Goal: Transaction & Acquisition: Obtain resource

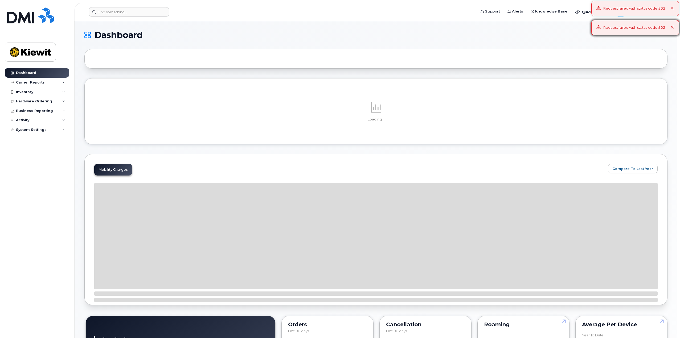
click at [671, 7] on icon at bounding box center [672, 8] width 3 height 3
click at [672, 26] on icon at bounding box center [672, 27] width 3 height 3
click at [672, 7] on icon at bounding box center [672, 8] width 3 height 3
click at [673, 29] on icon at bounding box center [672, 27] width 3 height 3
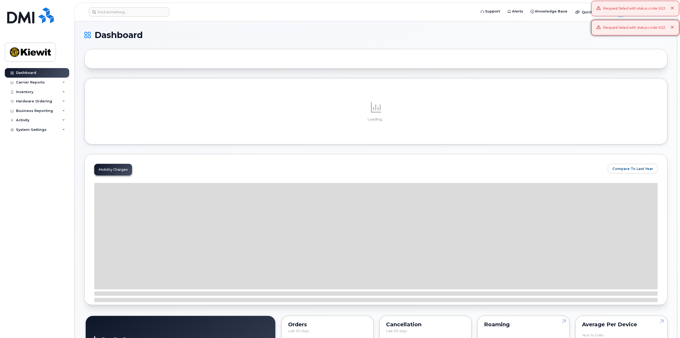
click at [673, 9] on icon at bounding box center [672, 8] width 3 height 3
click at [673, 26] on icon at bounding box center [672, 27] width 3 height 3
click at [673, 9] on icon at bounding box center [672, 8] width 3 height 3
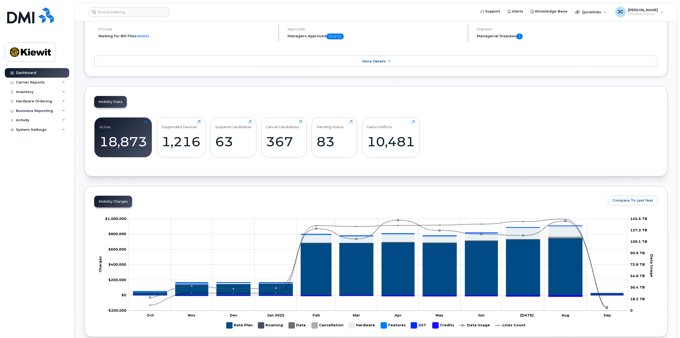
scroll to position [44, 0]
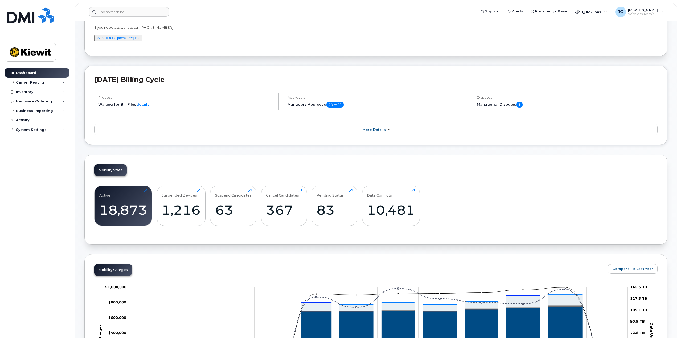
click at [389, 129] on icon at bounding box center [389, 129] width 4 height 3
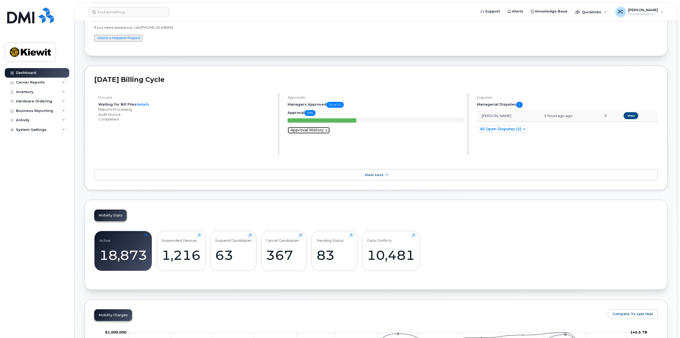
click at [313, 130] on link "Approval History" at bounding box center [309, 130] width 42 height 7
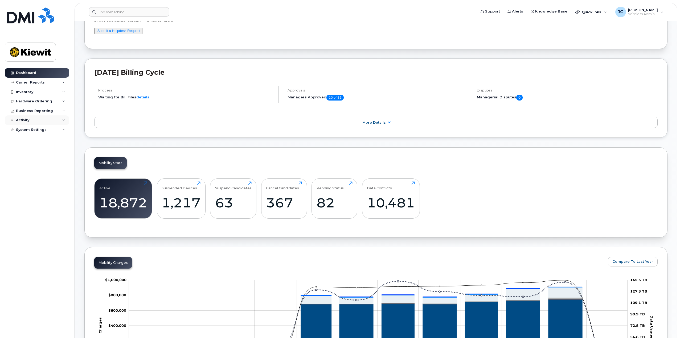
scroll to position [53, 0]
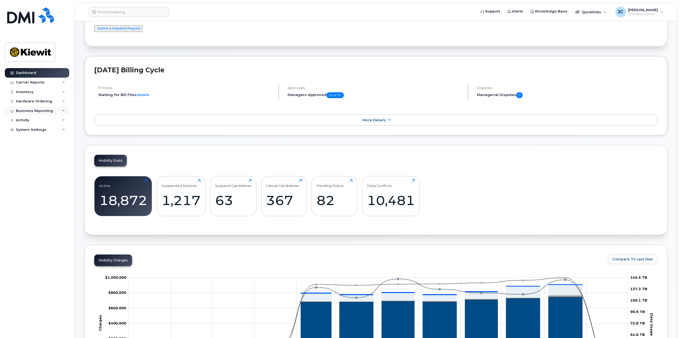
click at [59, 112] on div "Business Reporting" at bounding box center [37, 111] width 64 height 10
click at [53, 121] on div "Managerial Reports" at bounding box center [36, 120] width 36 height 5
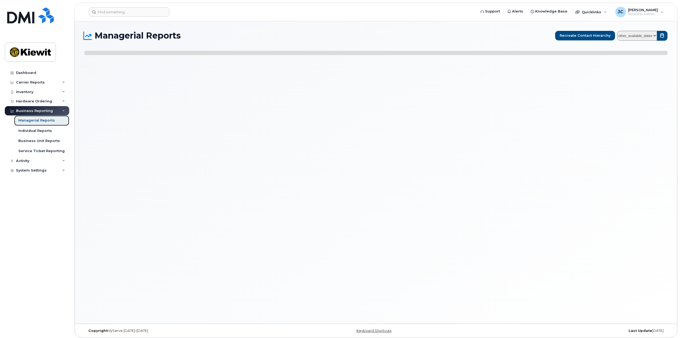
select select
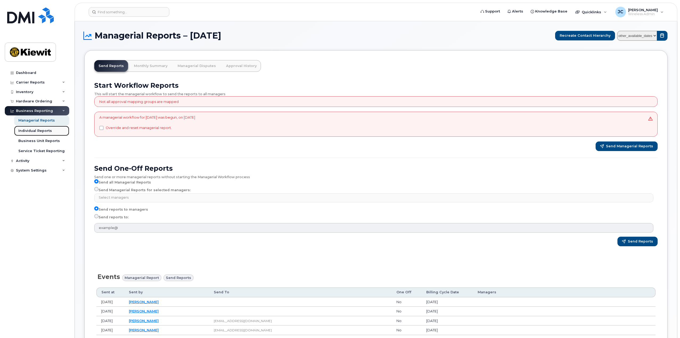
click at [50, 132] on div "Individual Reports" at bounding box center [35, 131] width 34 height 5
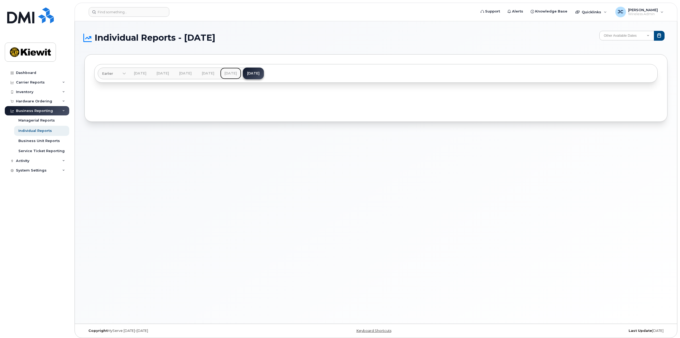
click at [241, 73] on link "Aug 2025" at bounding box center [230, 74] width 21 height 12
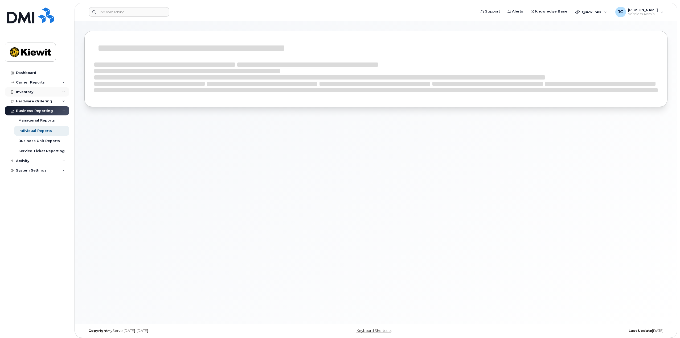
click at [65, 92] on div "Inventory" at bounding box center [37, 92] width 64 height 10
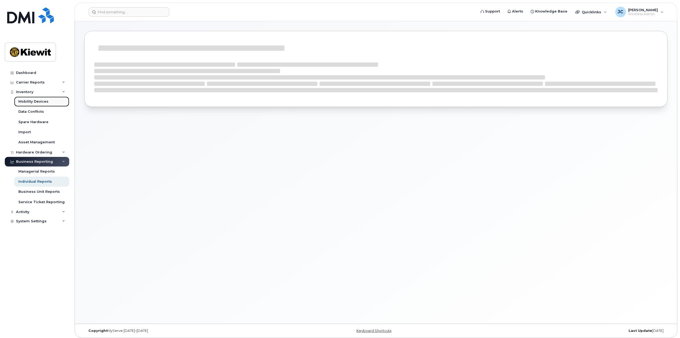
click at [46, 103] on div "Mobility Devices" at bounding box center [33, 101] width 30 height 5
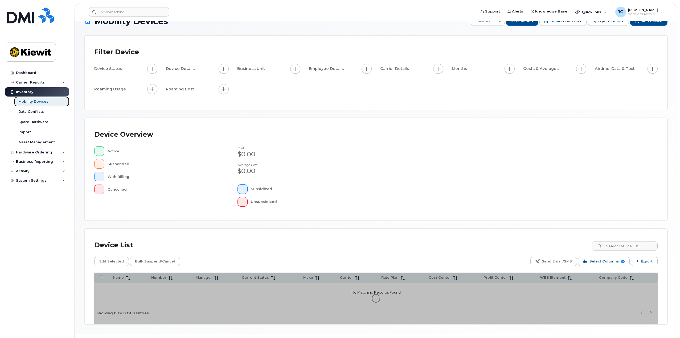
scroll to position [28, 0]
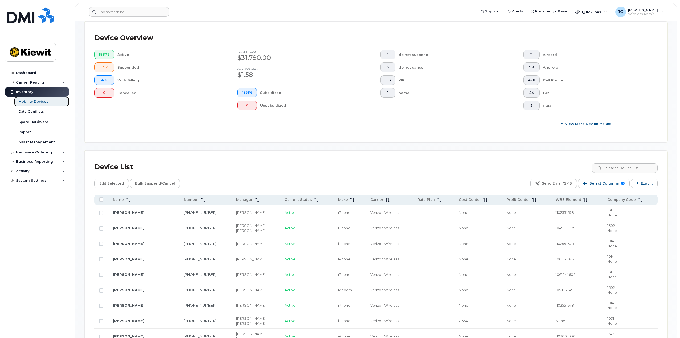
scroll to position [134, 0]
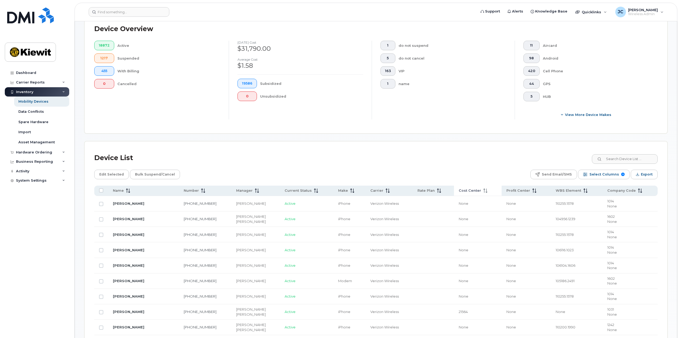
click at [426, 192] on span "Cost Center" at bounding box center [470, 191] width 22 height 5
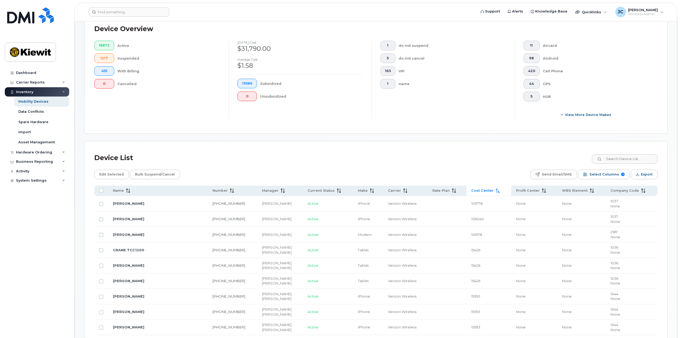
click at [426, 190] on span "Cost Center" at bounding box center [482, 191] width 22 height 5
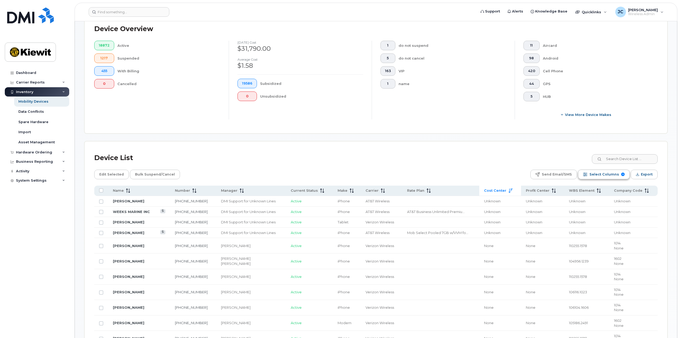
click at [426, 176] on span "Select Columns" at bounding box center [605, 175] width 30 height 8
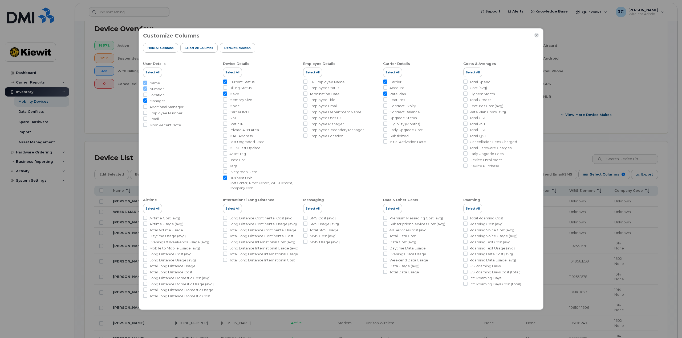
click at [426, 33] on icon "Close" at bounding box center [536, 35] width 4 height 4
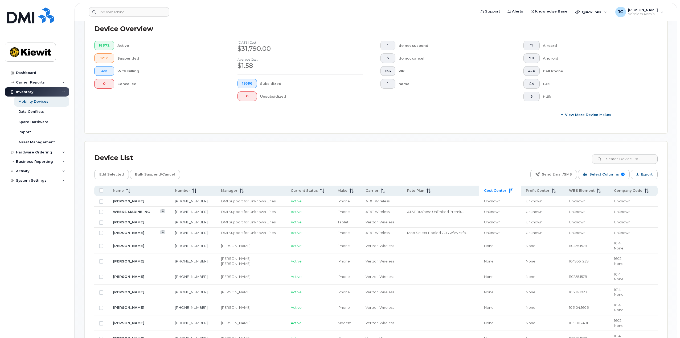
drag, startPoint x: 509, startPoint y: 191, endPoint x: 476, endPoint y: 170, distance: 39.2
click at [426, 170] on div "Edit Selected Bulk Suspend/Cancel Send Email/SMS Select Columns 9 Filter Refres…" at bounding box center [375, 175] width 563 height 10
click at [426, 158] on input at bounding box center [624, 159] width 66 height 10
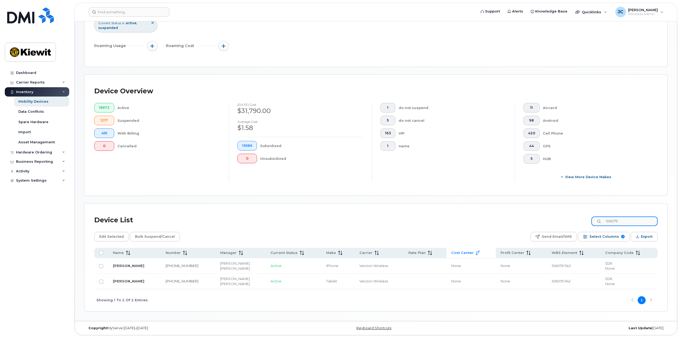
scroll to position [72, 0]
drag, startPoint x: 632, startPoint y: 224, endPoint x: 589, endPoint y: 220, distance: 43.9
click at [426, 220] on div "Device List 106079" at bounding box center [375, 221] width 563 height 14
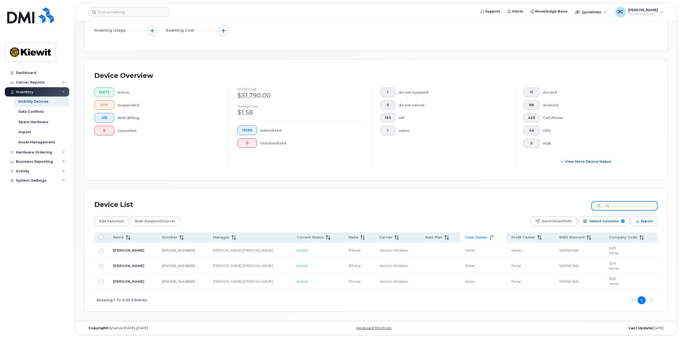
type input "1"
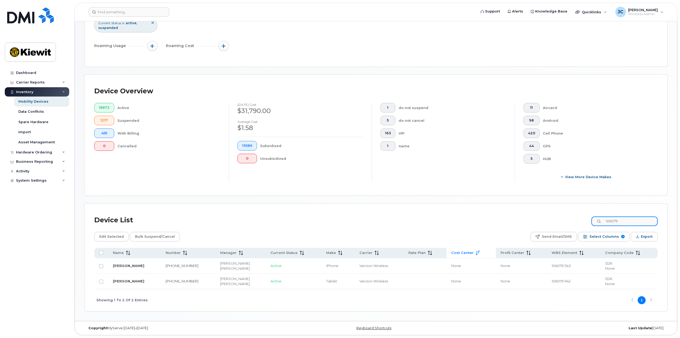
scroll to position [72, 0]
type input "106079"
click at [101, 262] on input "Row Unselected" at bounding box center [101, 266] width 4 height 4
checkbox input "true"
click at [109, 238] on span "Edit Selected" at bounding box center [111, 237] width 24 height 8
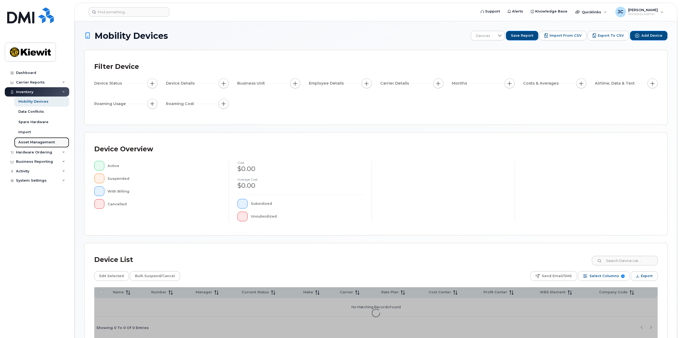
click at [37, 142] on div "Asset Management" at bounding box center [36, 142] width 36 height 5
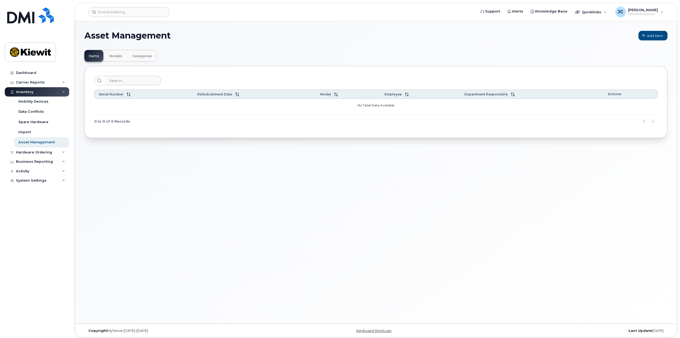
click at [116, 54] on span "Models" at bounding box center [115, 56] width 13 height 4
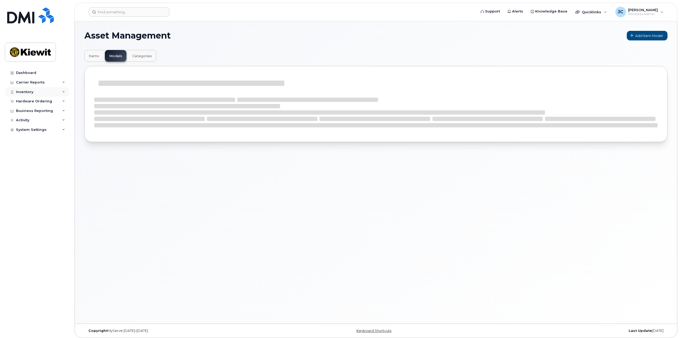
click at [64, 93] on div "Inventory" at bounding box center [37, 92] width 64 height 10
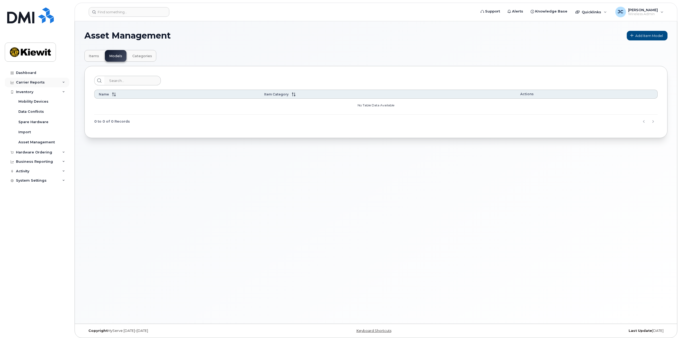
click at [64, 84] on div "Carrier Reports" at bounding box center [37, 83] width 64 height 10
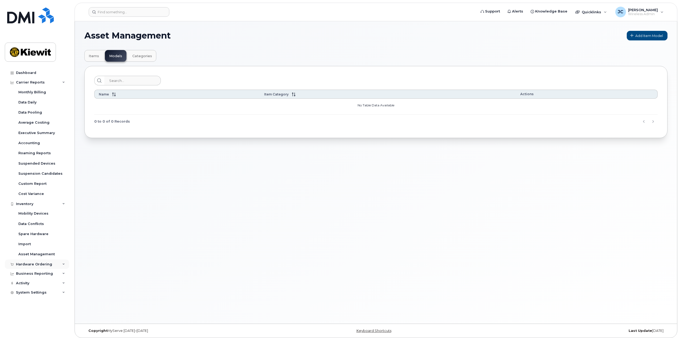
click at [62, 264] on div "Hardware Ordering" at bounding box center [37, 265] width 64 height 10
click at [66, 275] on div "Business Reporting" at bounding box center [37, 274] width 64 height 10
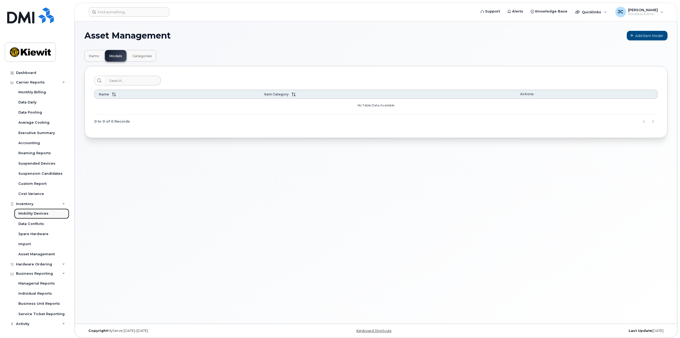
click at [37, 214] on div "Mobility Devices" at bounding box center [33, 213] width 30 height 5
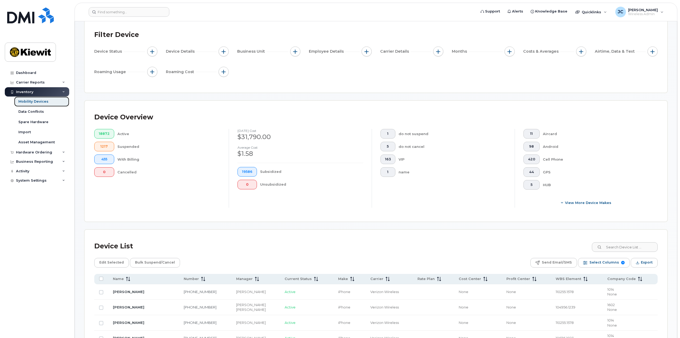
scroll to position [80, 0]
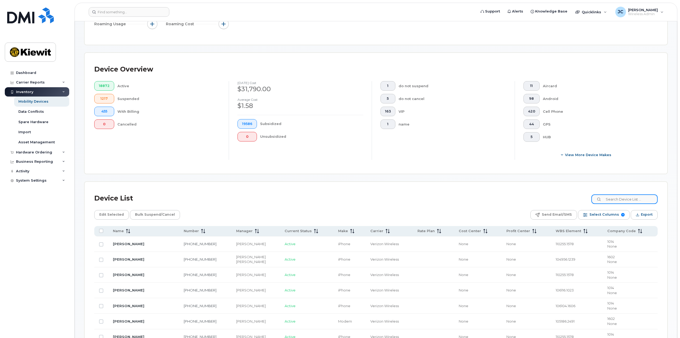
click at [617, 197] on input at bounding box center [624, 200] width 66 height 10
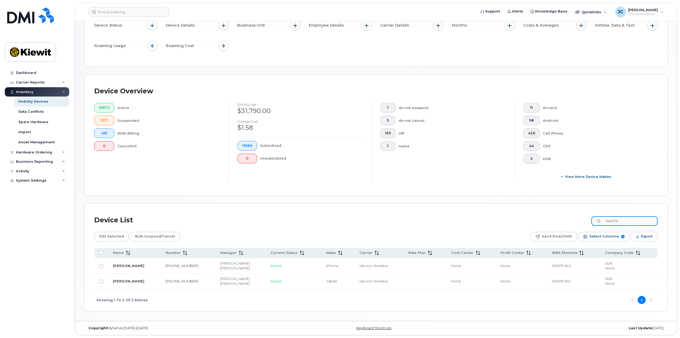
scroll to position [58, 0]
type input "106079"
click at [100, 266] on input "Row Unselected" at bounding box center [101, 266] width 4 height 4
checkbox input "true"
click at [101, 237] on span "Edit Selected" at bounding box center [111, 237] width 24 height 8
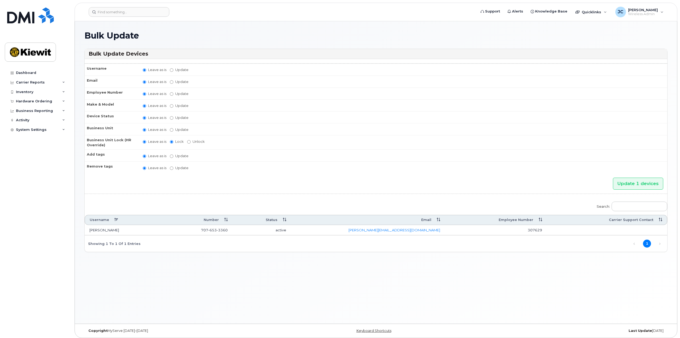
click at [149, 234] on td "[PERSON_NAME]" at bounding box center [122, 230] width 75 height 11
click at [92, 230] on td "[PERSON_NAME]" at bounding box center [122, 230] width 75 height 11
click at [34, 128] on div "System Settings" at bounding box center [31, 130] width 31 height 4
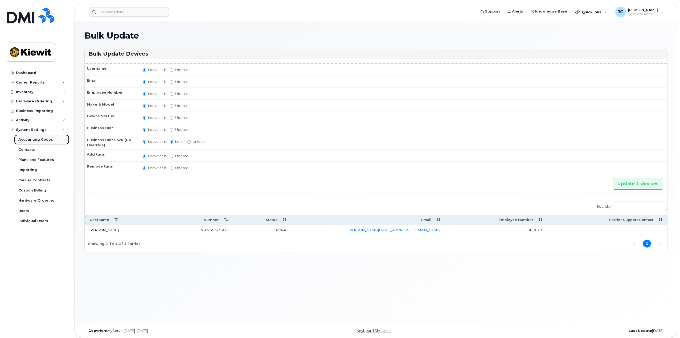
click at [38, 139] on div "Accounting Codes" at bounding box center [35, 139] width 35 height 5
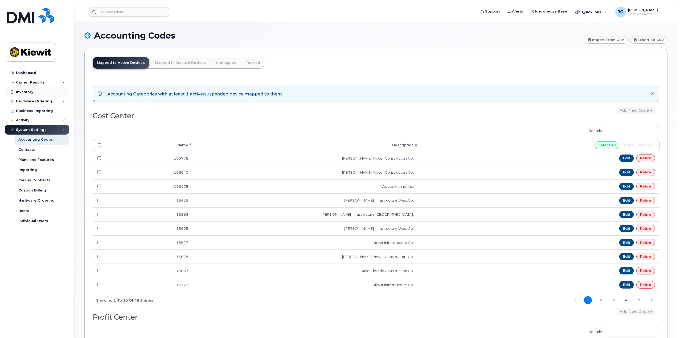
click at [49, 94] on div "Inventory" at bounding box center [37, 92] width 64 height 10
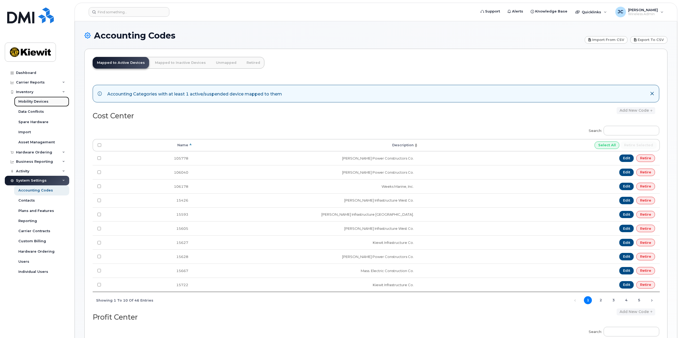
click at [36, 104] on div "Mobility Devices" at bounding box center [33, 101] width 30 height 5
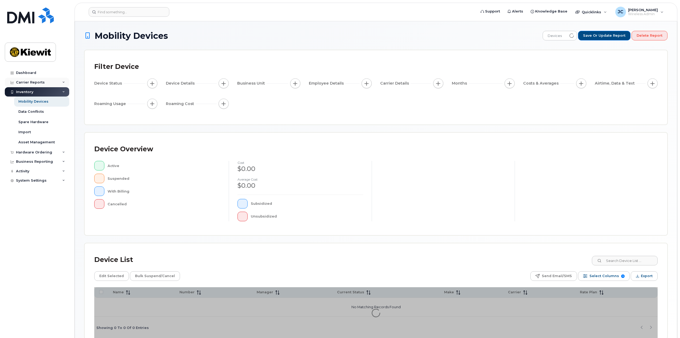
click at [50, 80] on div "Carrier Reports" at bounding box center [37, 83] width 64 height 10
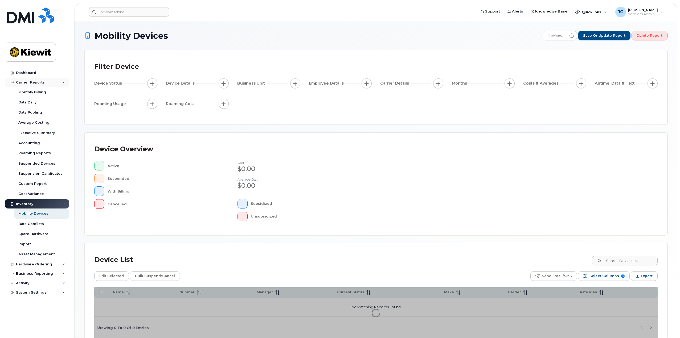
click at [50, 80] on div "Carrier Reports" at bounding box center [37, 83] width 64 height 10
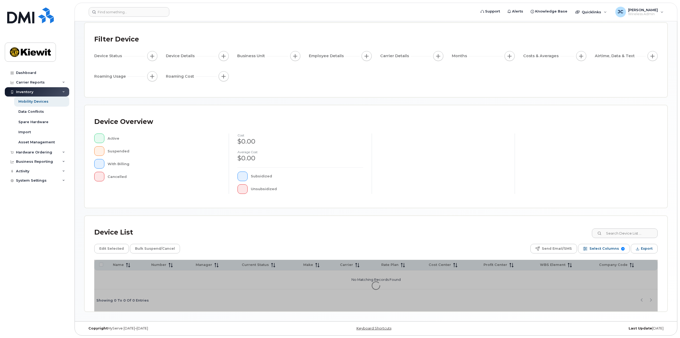
scroll to position [28, 0]
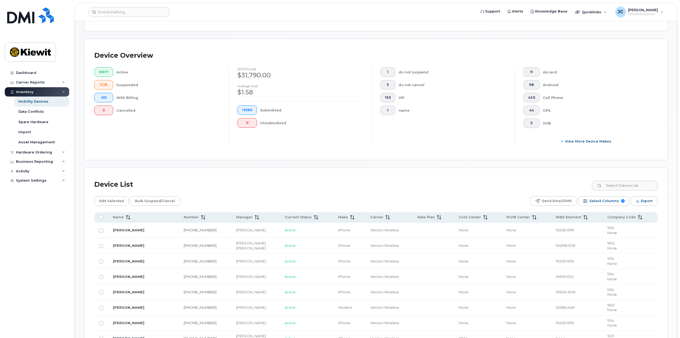
scroll to position [134, 0]
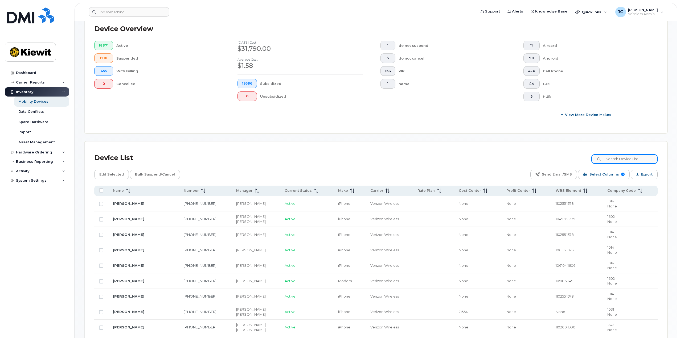
click at [624, 158] on input at bounding box center [624, 159] width 66 height 10
type input "106167"
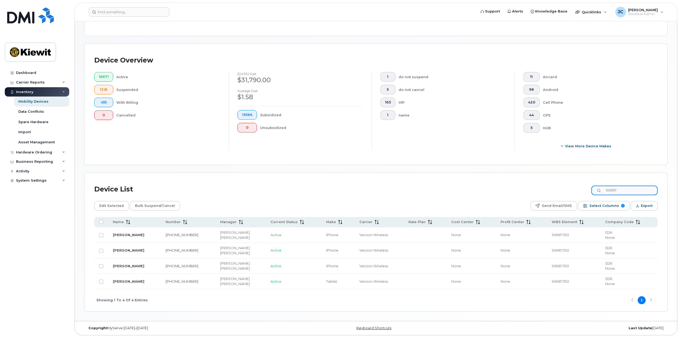
scroll to position [103, 0]
click at [58, 163] on div "Business Reporting" at bounding box center [37, 162] width 64 height 10
click at [49, 191] on div "Business Unit Reports" at bounding box center [39, 192] width 42 height 5
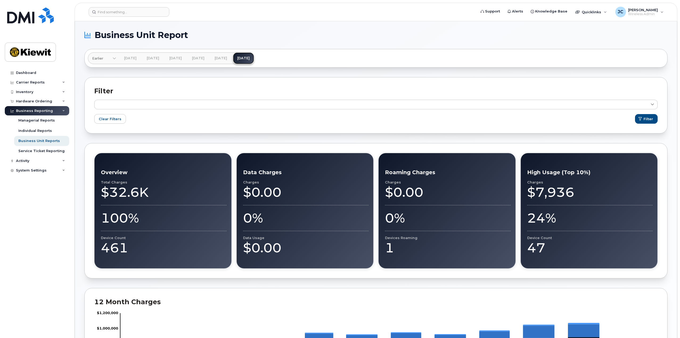
click at [254, 58] on link "Sep 2025" at bounding box center [243, 58] width 21 height 12
click at [231, 56] on link "Aug 2025" at bounding box center [220, 58] width 21 height 12
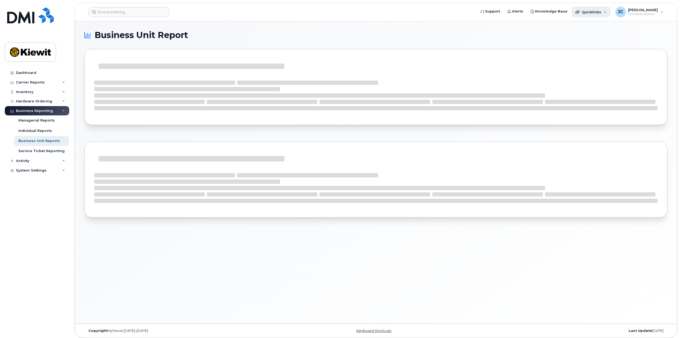
click at [607, 12] on div "Quicklinks" at bounding box center [591, 12] width 39 height 11
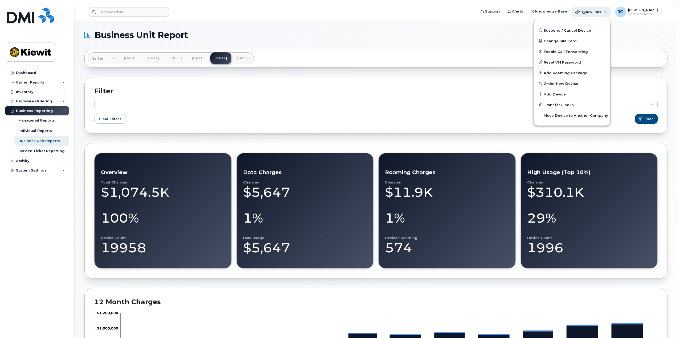
click at [607, 12] on div "Quicklinks" at bounding box center [591, 12] width 39 height 11
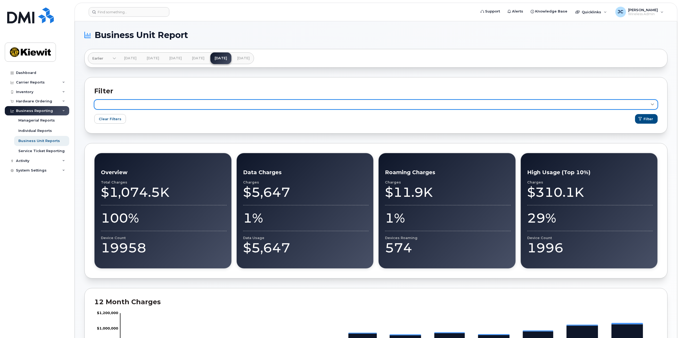
click at [405, 105] on link at bounding box center [375, 105] width 563 height 10
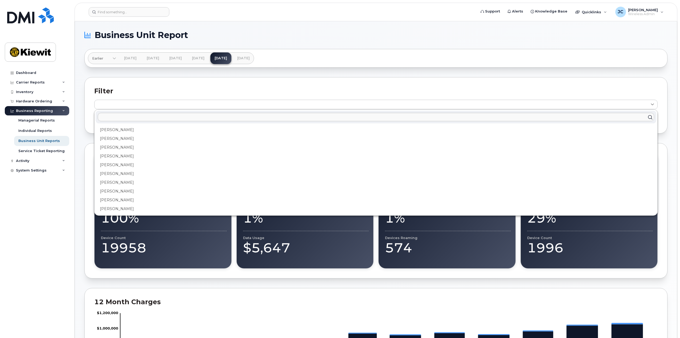
click at [406, 94] on h2 "Filter" at bounding box center [375, 91] width 563 height 8
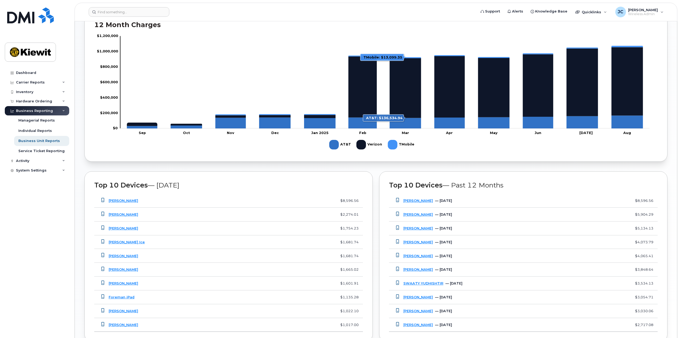
scroll to position [209, 0]
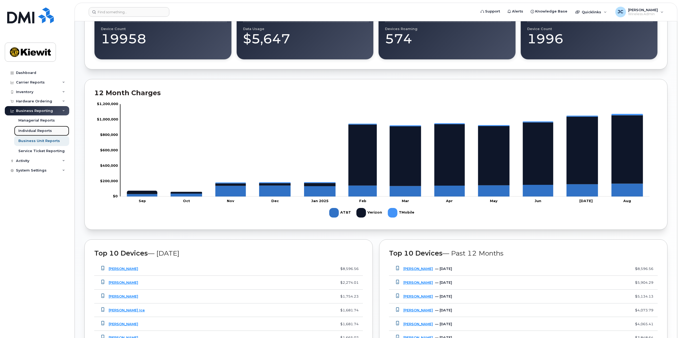
click at [41, 130] on div "Individual Reports" at bounding box center [35, 131] width 34 height 5
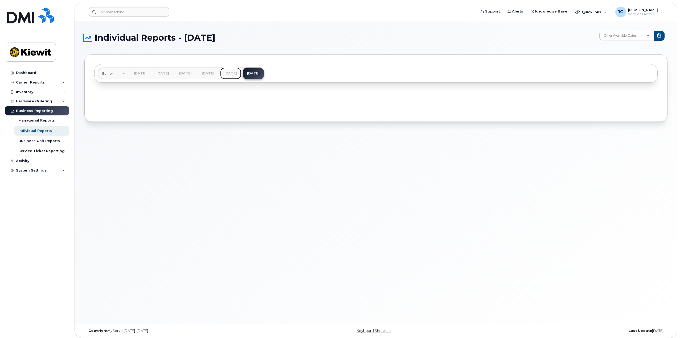
click at [241, 72] on link "Aug 2025" at bounding box center [230, 74] width 21 height 12
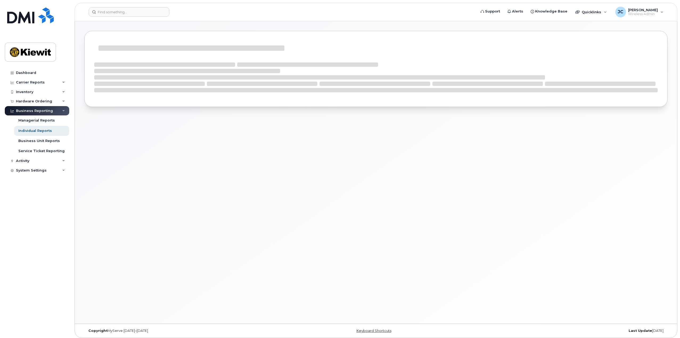
click at [245, 155] on div at bounding box center [376, 172] width 602 height 303
click at [64, 160] on icon at bounding box center [63, 161] width 3 height 3
click at [64, 92] on icon at bounding box center [63, 92] width 3 height 3
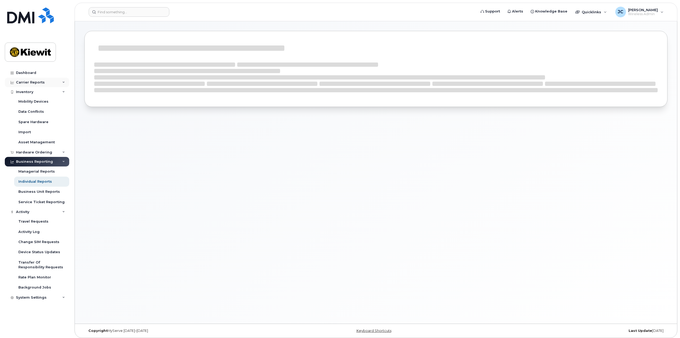
click at [64, 85] on div "Carrier Reports" at bounding box center [37, 83] width 64 height 10
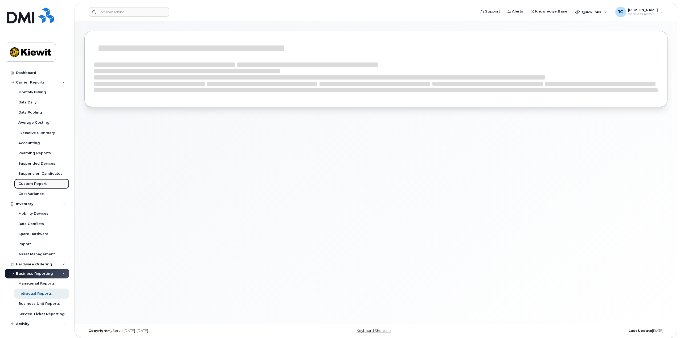
click at [39, 185] on div "Custom Report" at bounding box center [32, 184] width 28 height 5
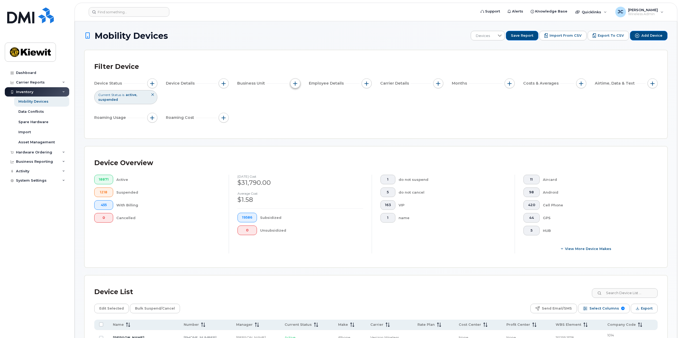
click at [295, 84] on span "button" at bounding box center [295, 83] width 4 height 4
click at [297, 133] on input "Company Code" at bounding box center [297, 133] width 4 height 4
checkbox input "true"
click at [313, 154] on input "text" at bounding box center [330, 155] width 47 height 5
type input "1226"
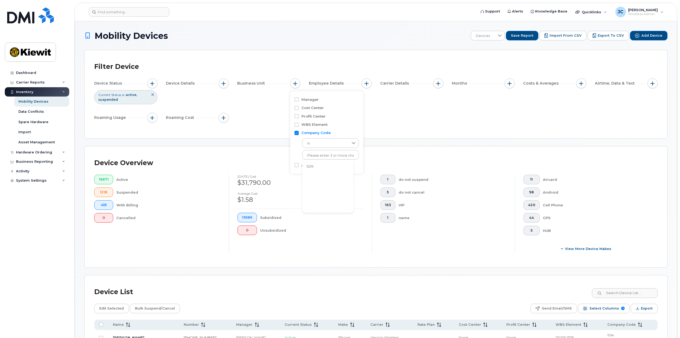
click at [312, 169] on li "1226" at bounding box center [327, 167] width 51 height 10
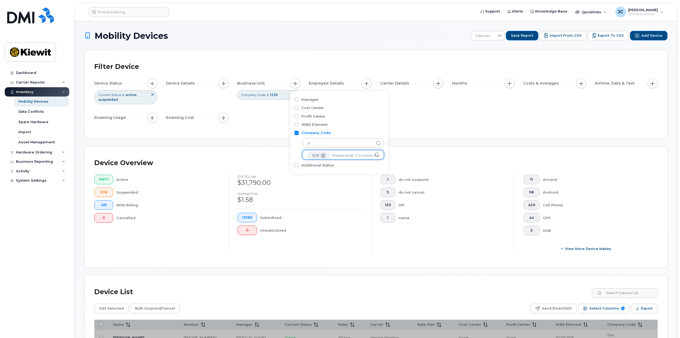
click at [268, 133] on div "Filter Device Device Status Current Status is active suspended Device Details B…" at bounding box center [376, 94] width 583 height 88
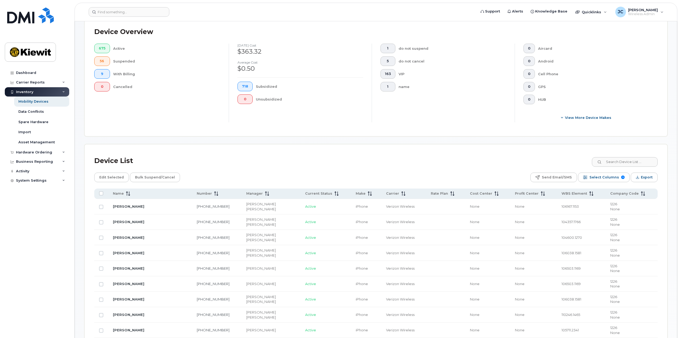
scroll to position [133, 0]
click at [650, 177] on span "Export" at bounding box center [647, 176] width 12 height 8
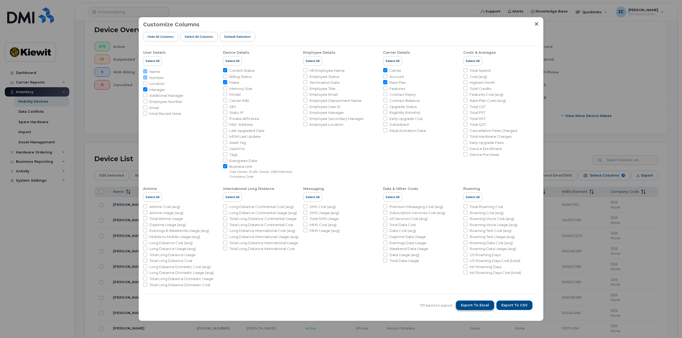
click at [490, 309] on button "Export to Excel" at bounding box center [475, 306] width 38 height 10
click at [537, 23] on icon "Close" at bounding box center [536, 23] width 3 height 3
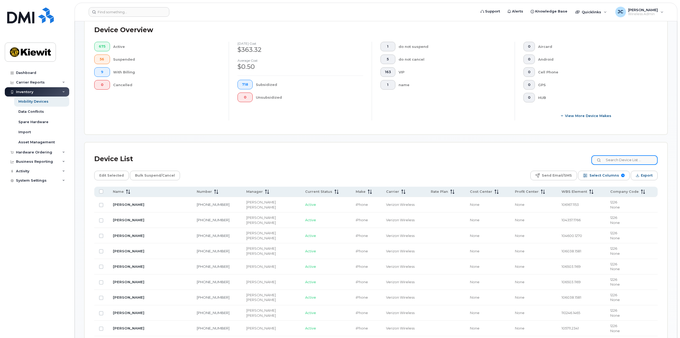
click at [616, 164] on input at bounding box center [624, 161] width 66 height 10
click at [642, 175] on span "Export" at bounding box center [647, 176] width 12 height 8
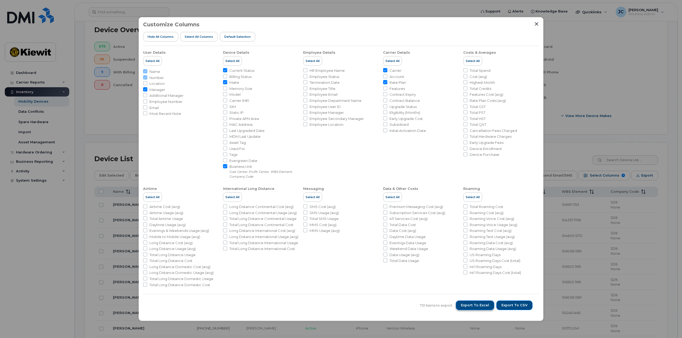
click at [473, 305] on span "Export to Excel" at bounding box center [475, 305] width 28 height 5
click at [539, 22] on div "Customize Columns Hide All Columns Select all Columns Default Selection User De…" at bounding box center [340, 169] width 405 height 304
click at [536, 22] on icon "Close" at bounding box center [536, 24] width 4 height 4
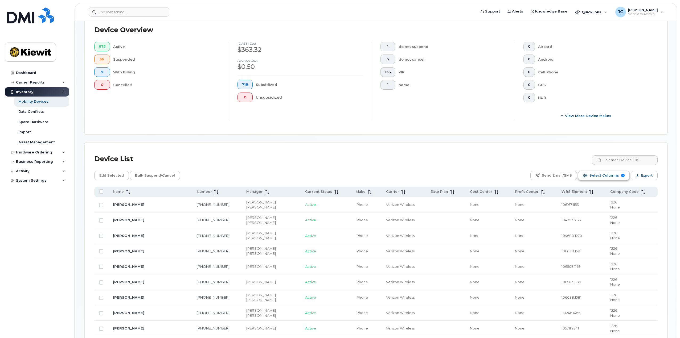
click at [595, 174] on span "Select Columns" at bounding box center [605, 176] width 30 height 8
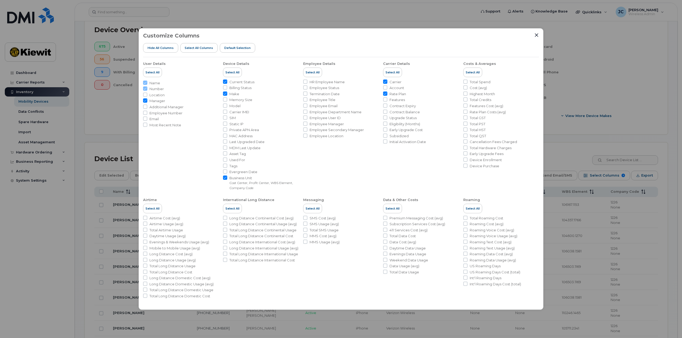
click at [537, 38] on div "Customize Columns Hide All Columns Select all Columns Default Selection" at bounding box center [341, 45] width 396 height 24
click at [538, 35] on icon "Close" at bounding box center [536, 35] width 4 height 4
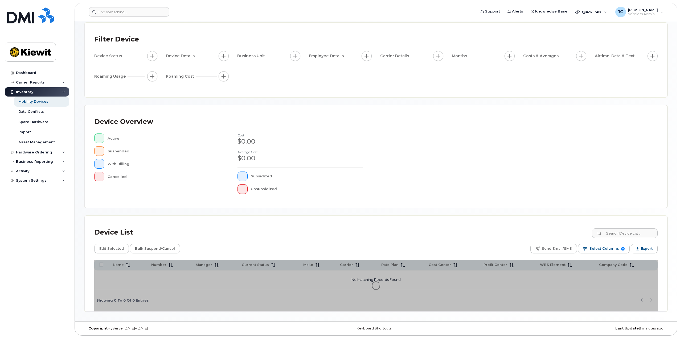
scroll to position [28, 0]
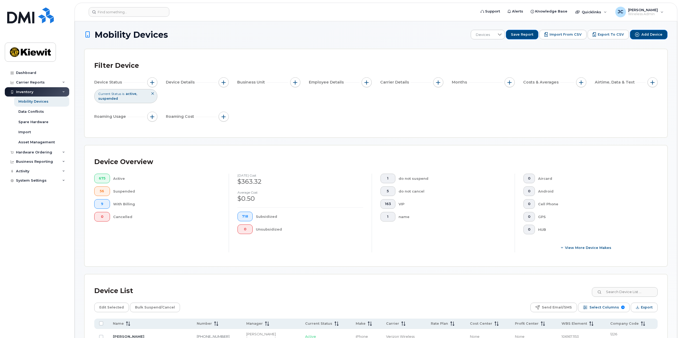
scroll to position [108, 0]
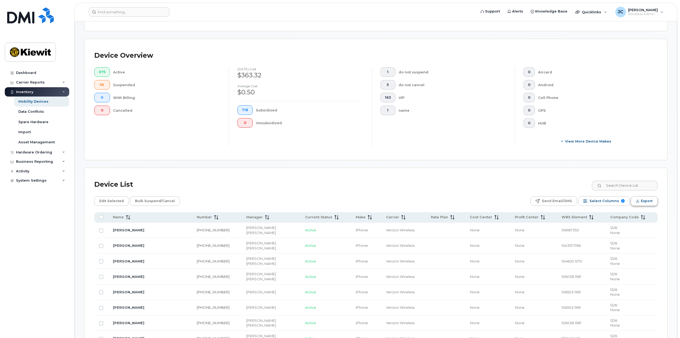
click at [639, 199] on button "Export" at bounding box center [644, 202] width 27 height 10
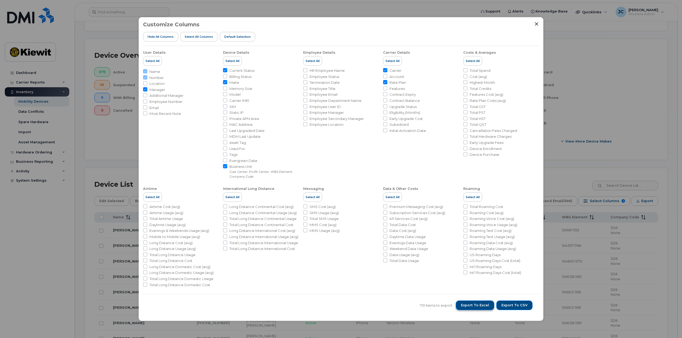
click at [479, 305] on span "Export to Excel" at bounding box center [475, 305] width 28 height 5
click at [538, 24] on icon "Close" at bounding box center [536, 24] width 4 height 4
